Goal: Task Accomplishment & Management: Use online tool/utility

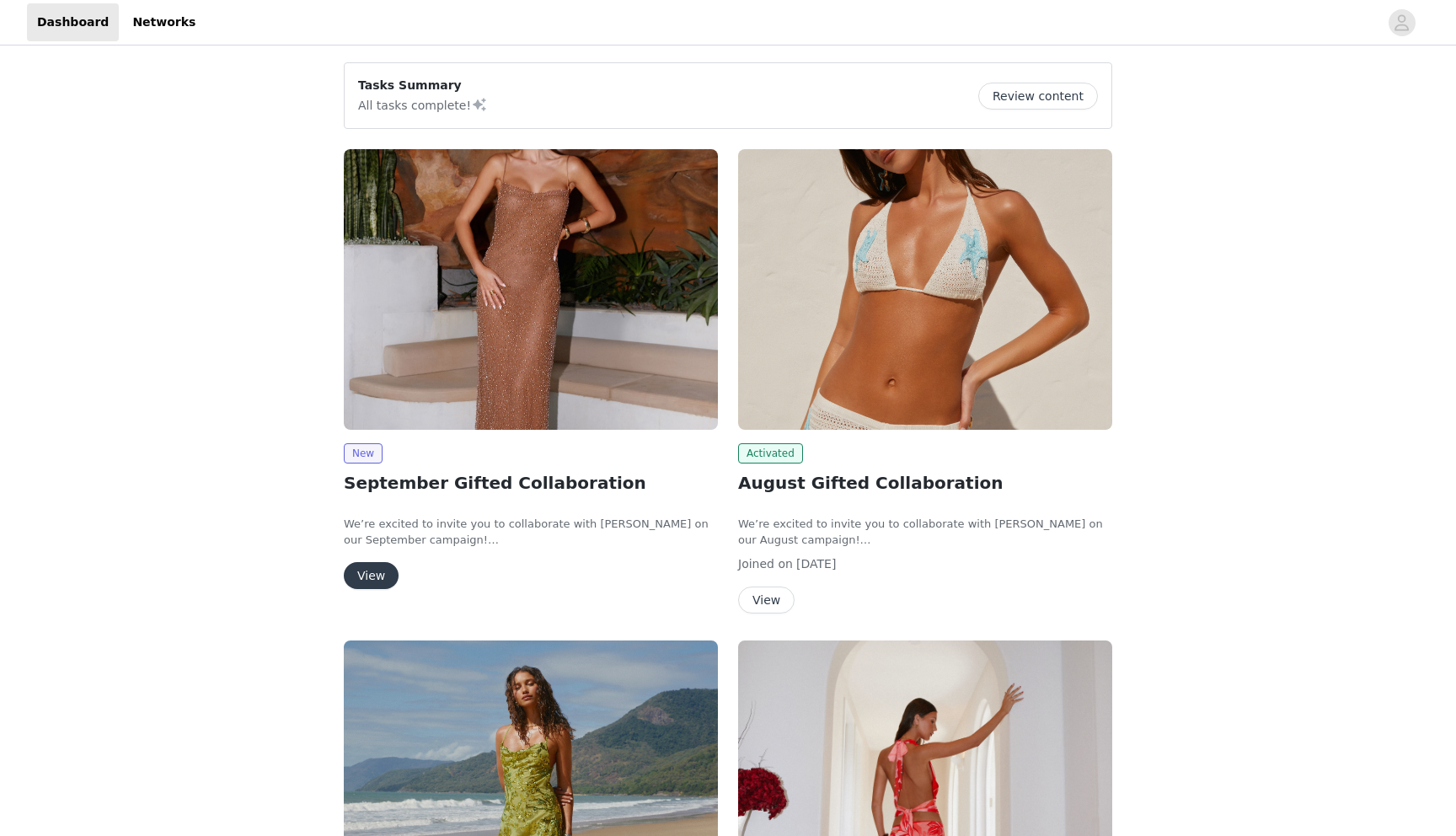
click at [772, 597] on button "View" at bounding box center [766, 599] width 56 height 27
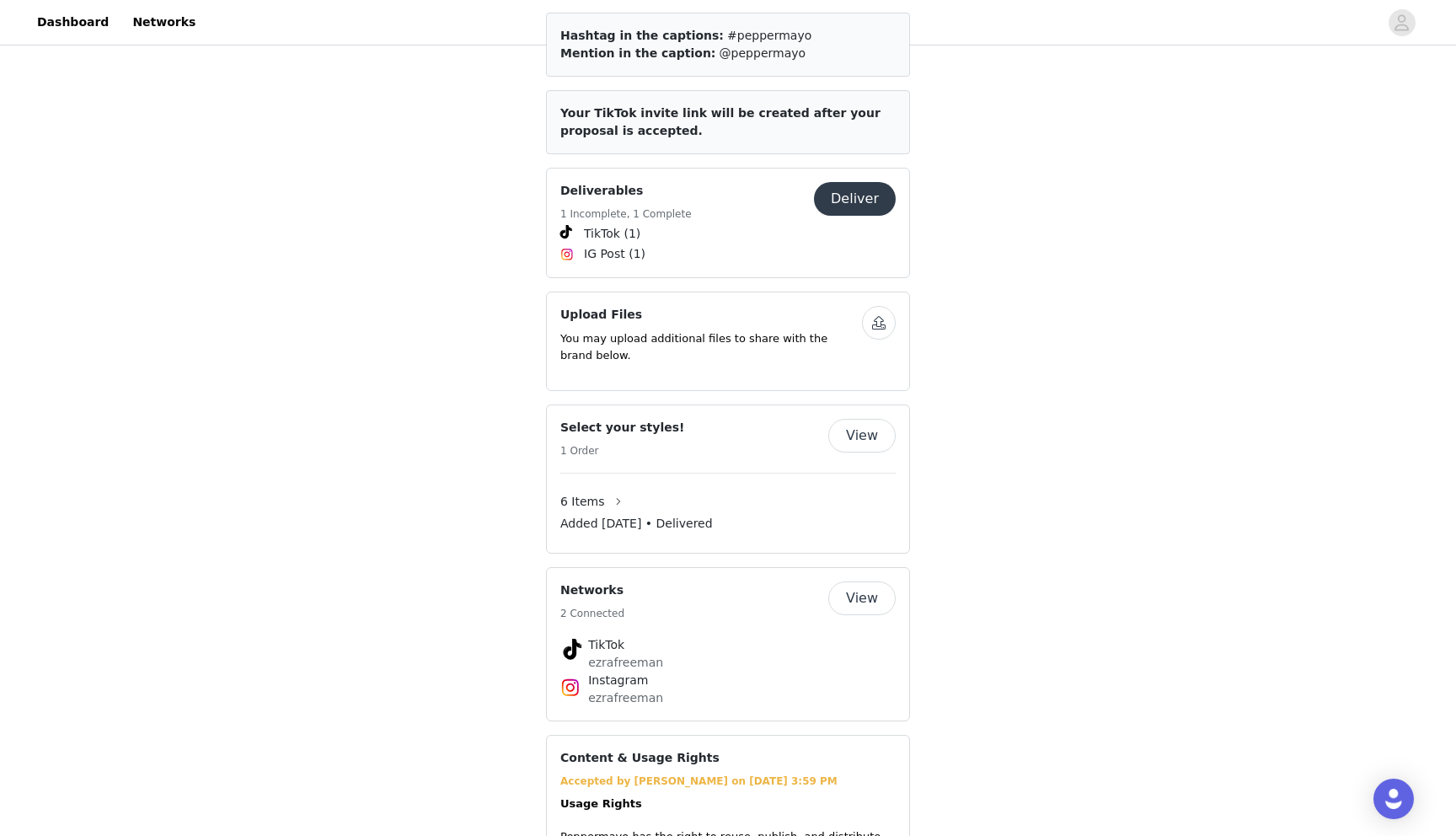
scroll to position [890, 0]
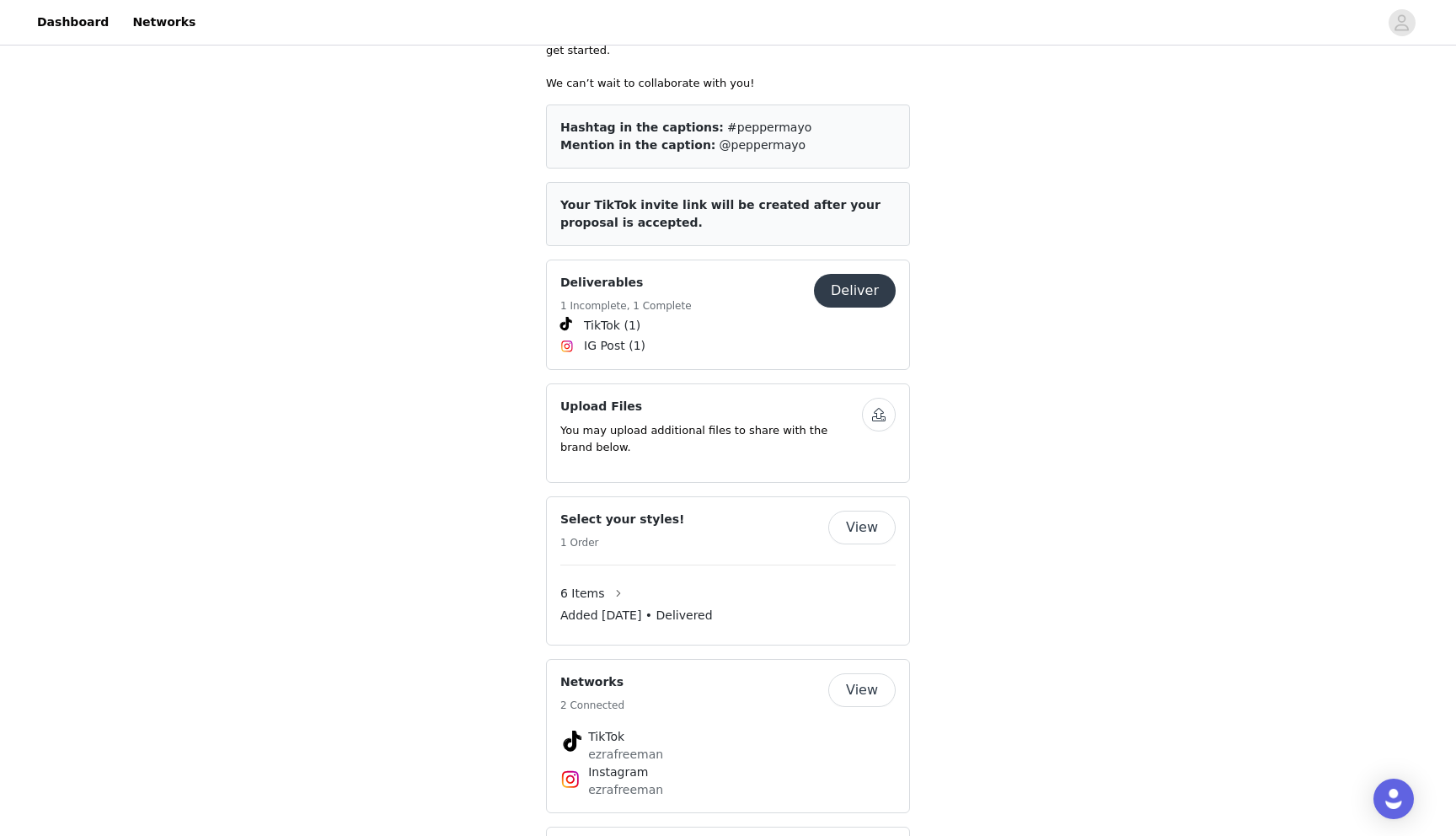
click at [859, 278] on button "Deliver" at bounding box center [854, 291] width 82 height 34
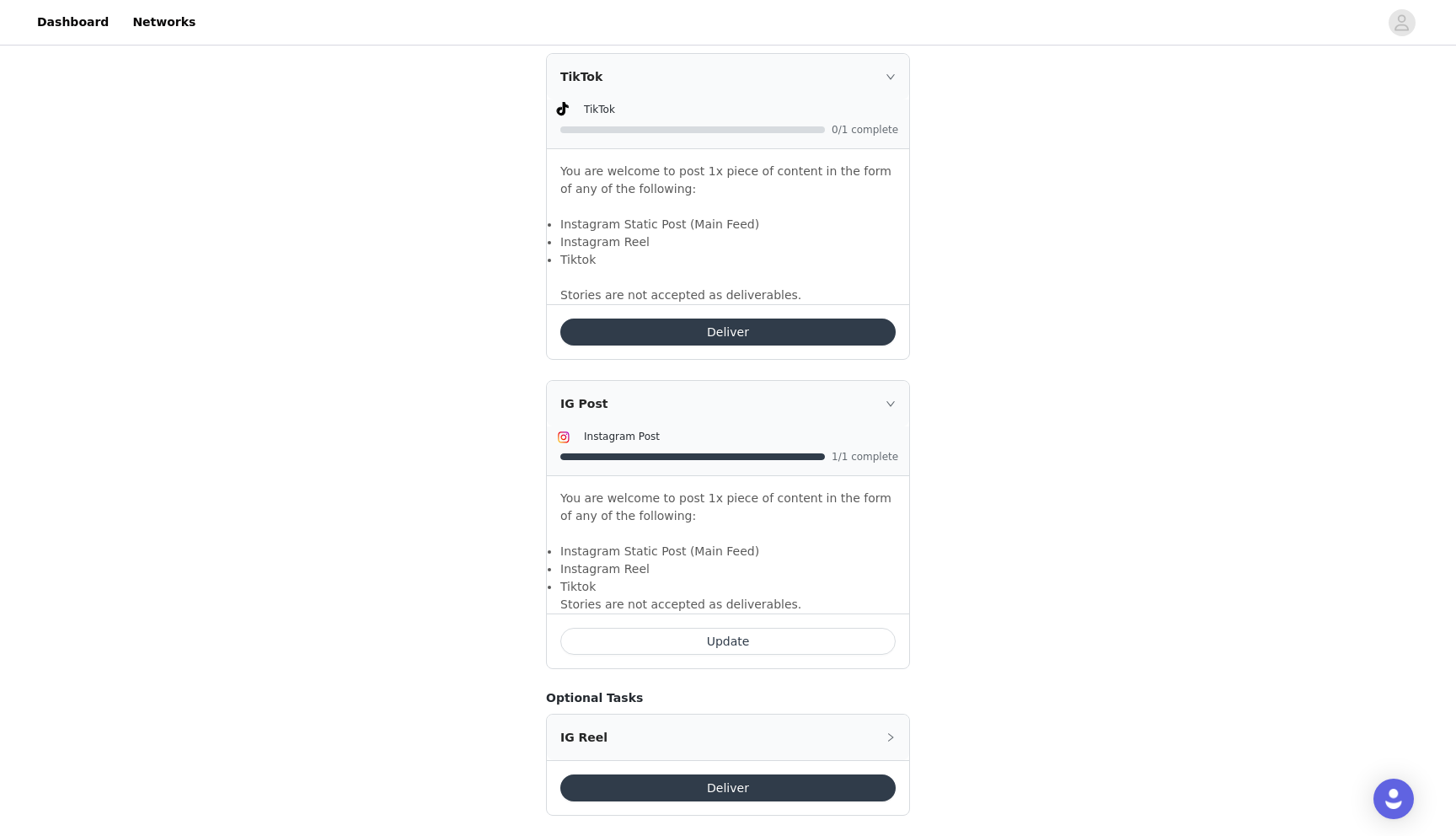
scroll to position [1127, 0]
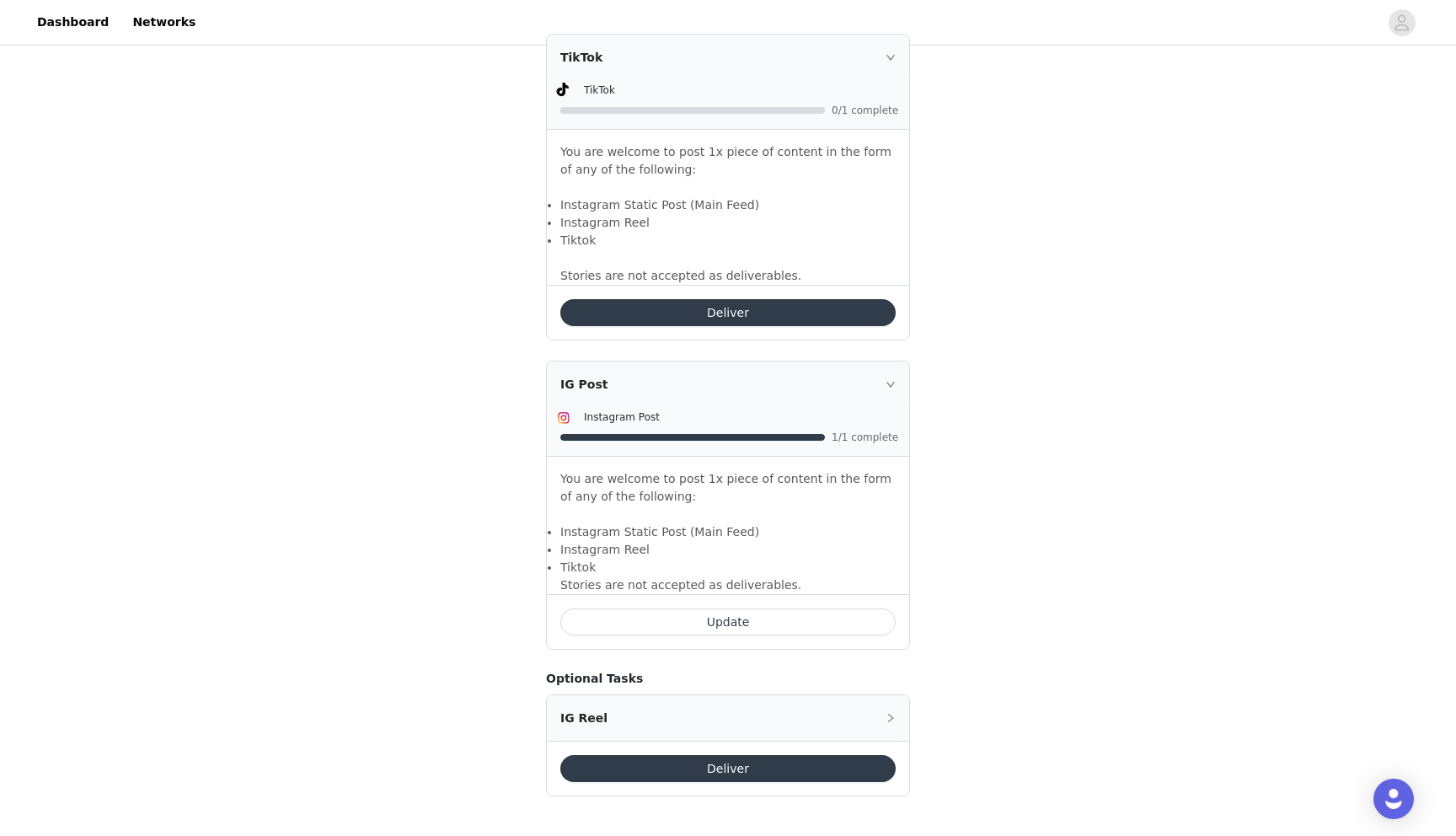
click at [766, 523] on li "Instagram Static Post (Main Feed)" at bounding box center [728, 532] width 336 height 17
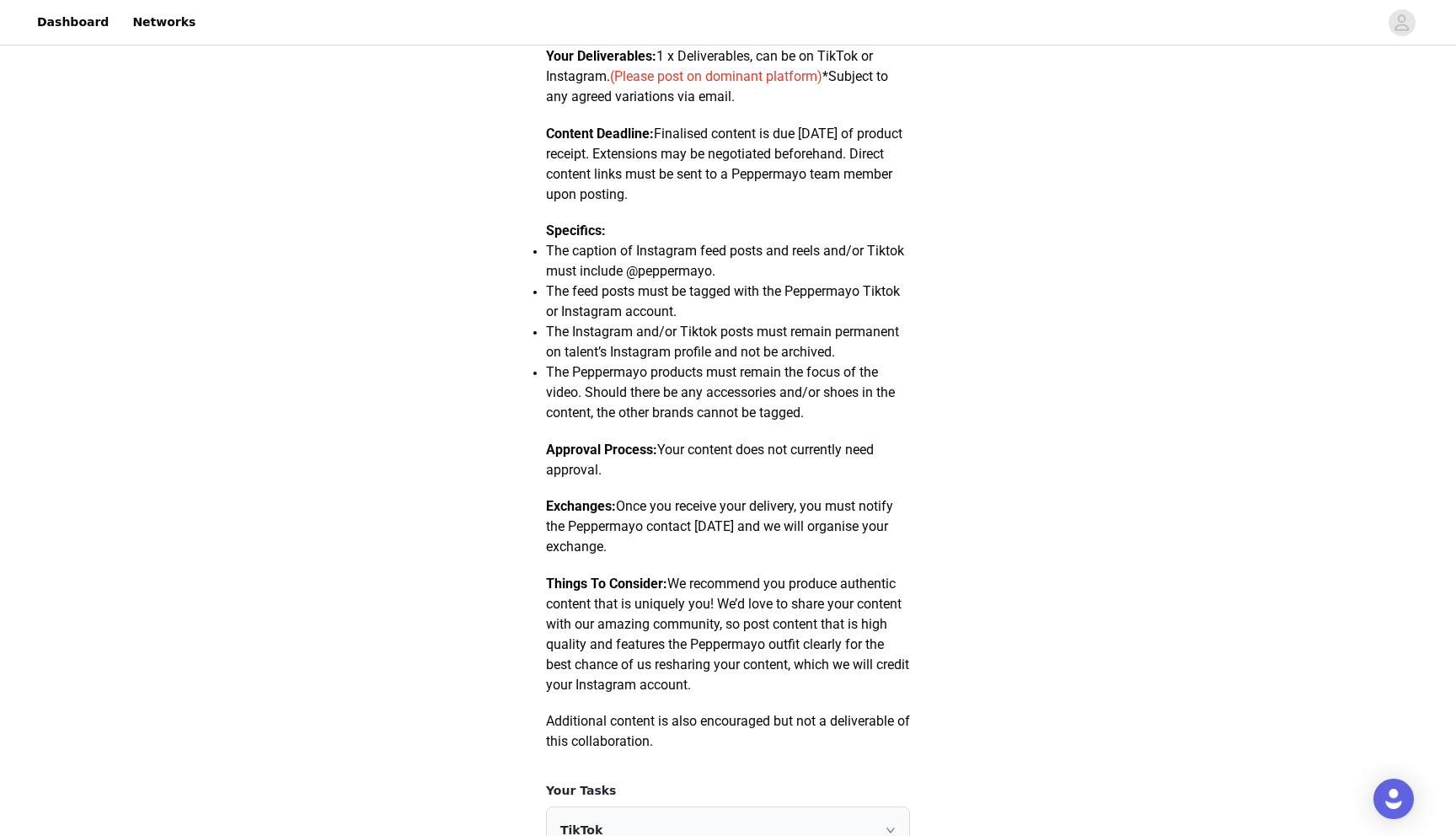
scroll to position [0, 0]
